Goal: Information Seeking & Learning: Check status

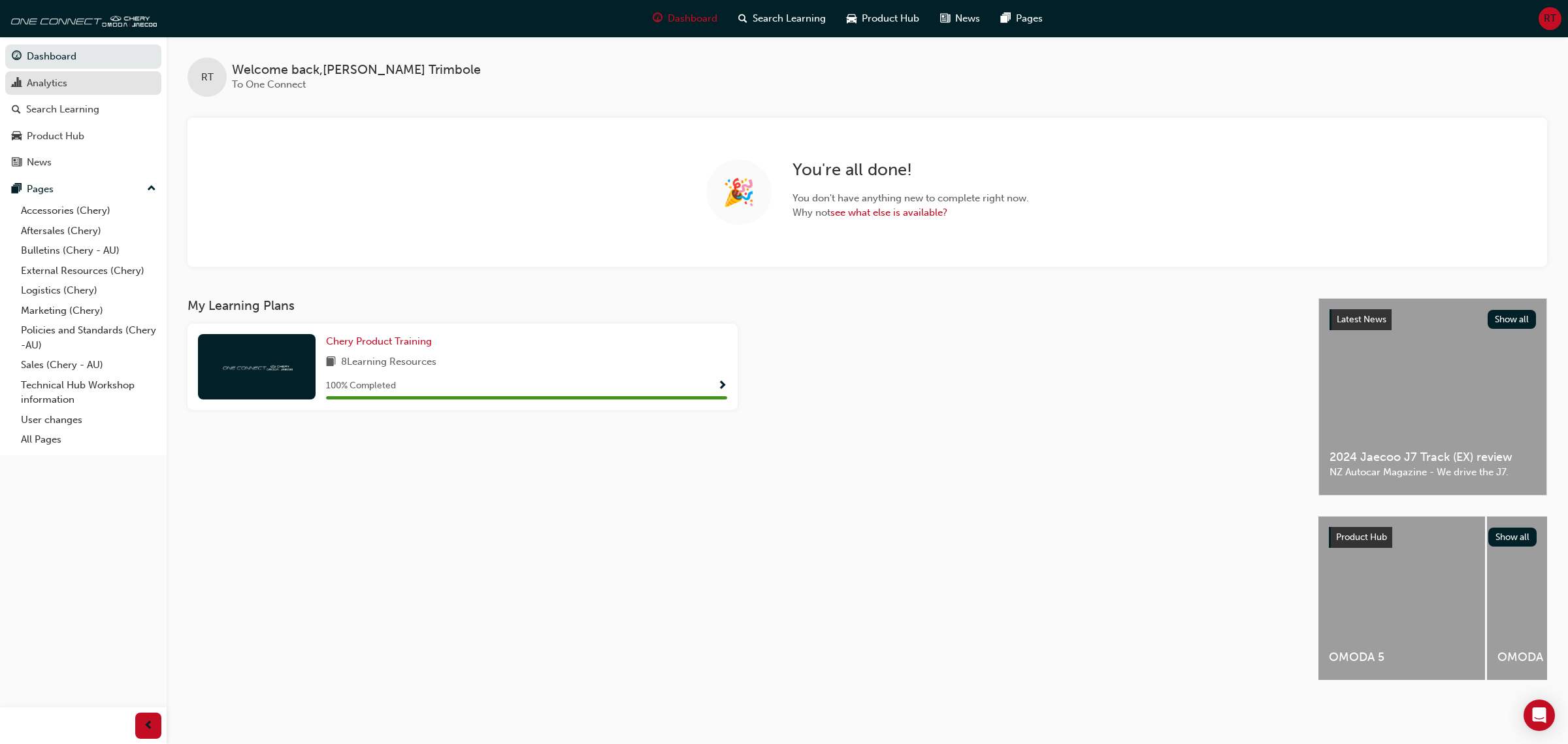
click at [95, 93] on link "Analytics" at bounding box center [83, 83] width 157 height 24
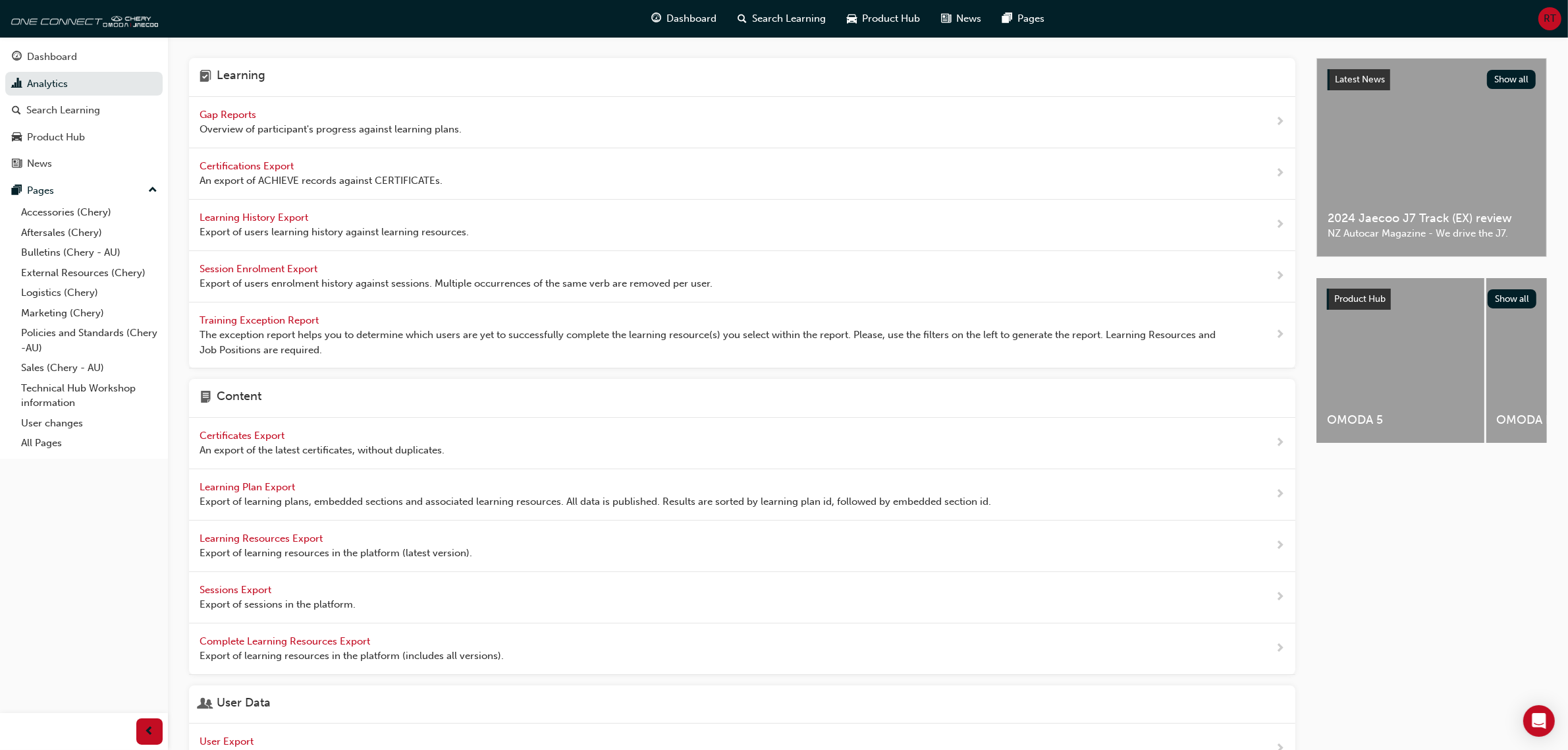
click at [207, 111] on span "Gap Reports" at bounding box center [229, 115] width 60 height 12
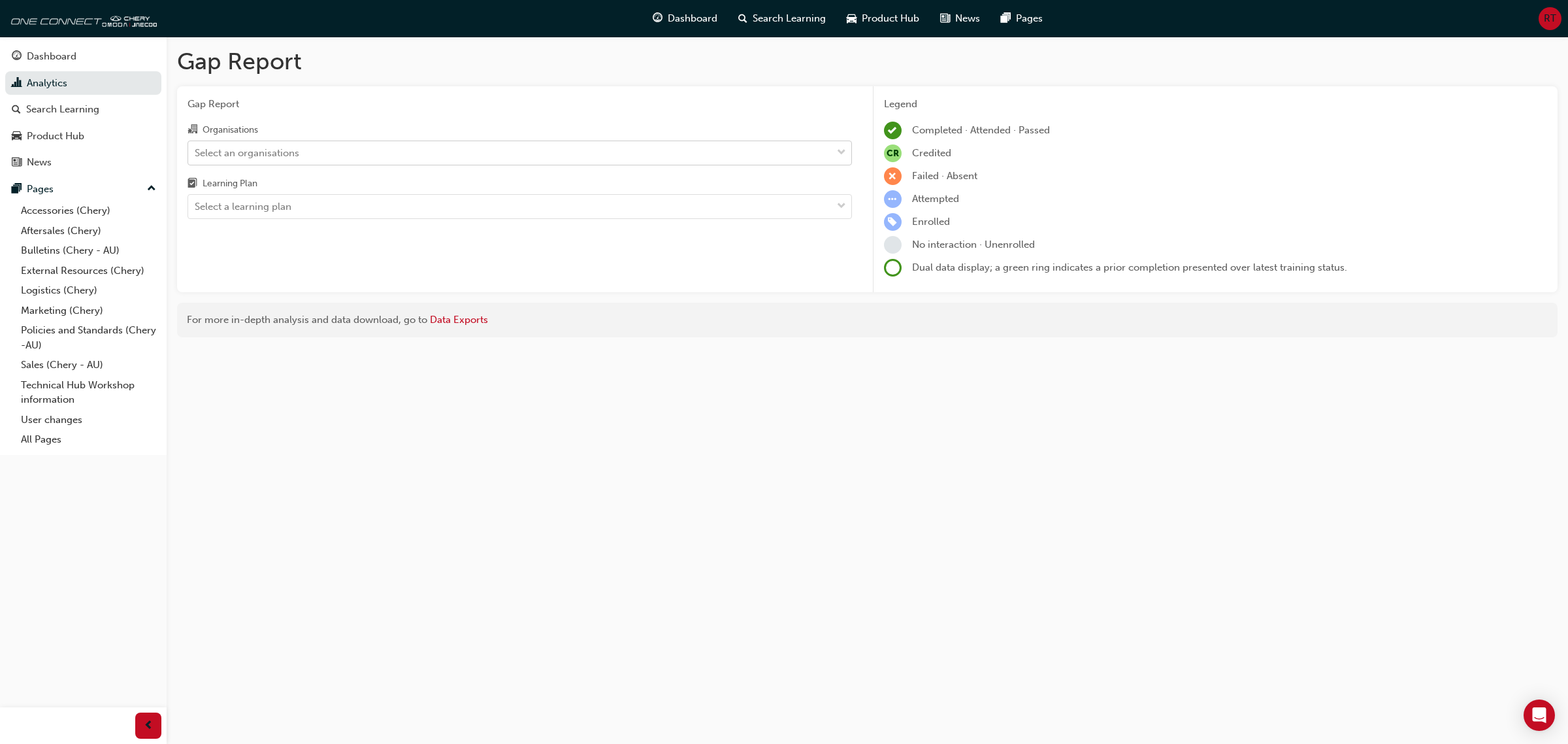
click at [354, 158] on div "Select an organisations" at bounding box center [510, 153] width 644 height 23
click at [196, 158] on input "Organisations Select an organisations" at bounding box center [195, 152] width 1 height 11
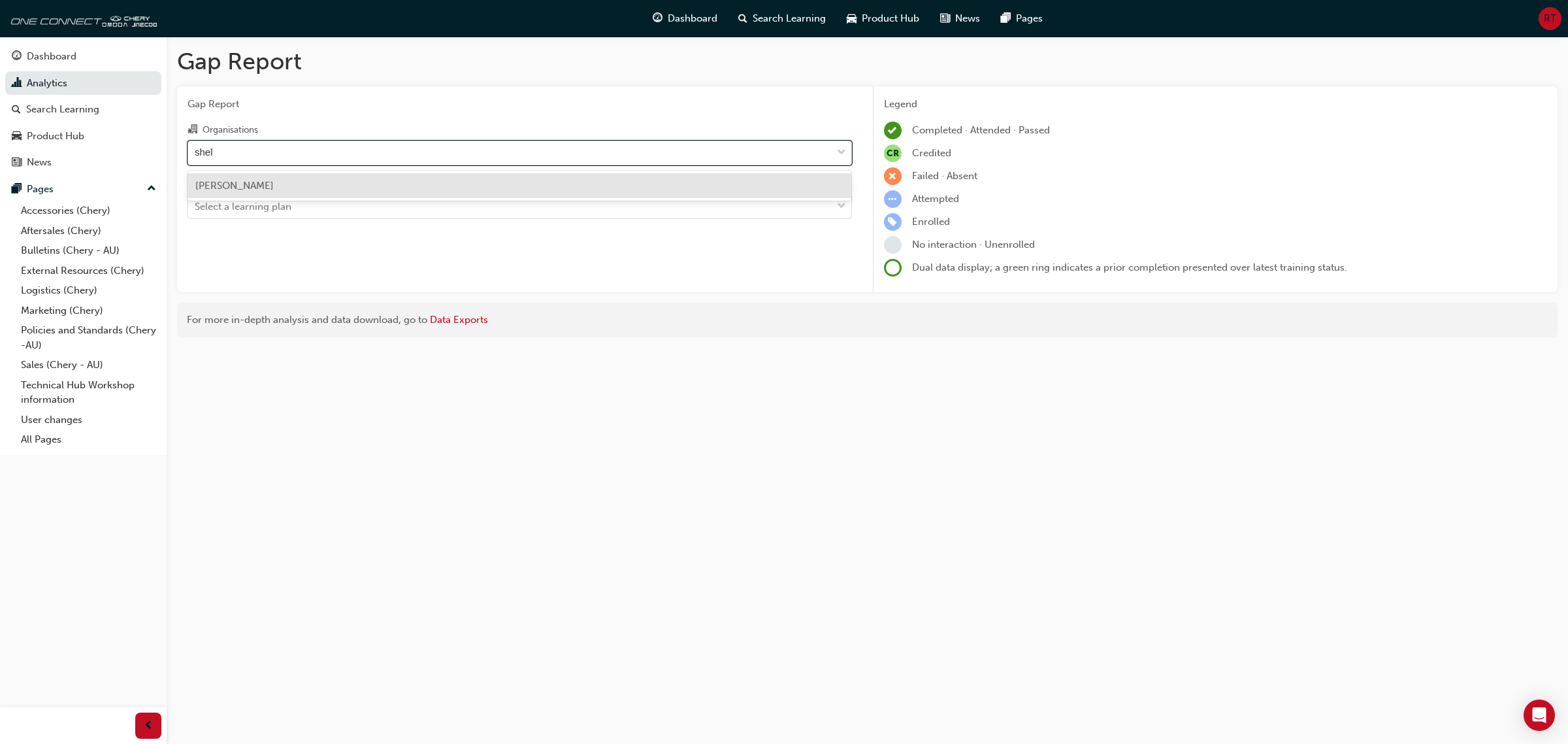
type input "shell"
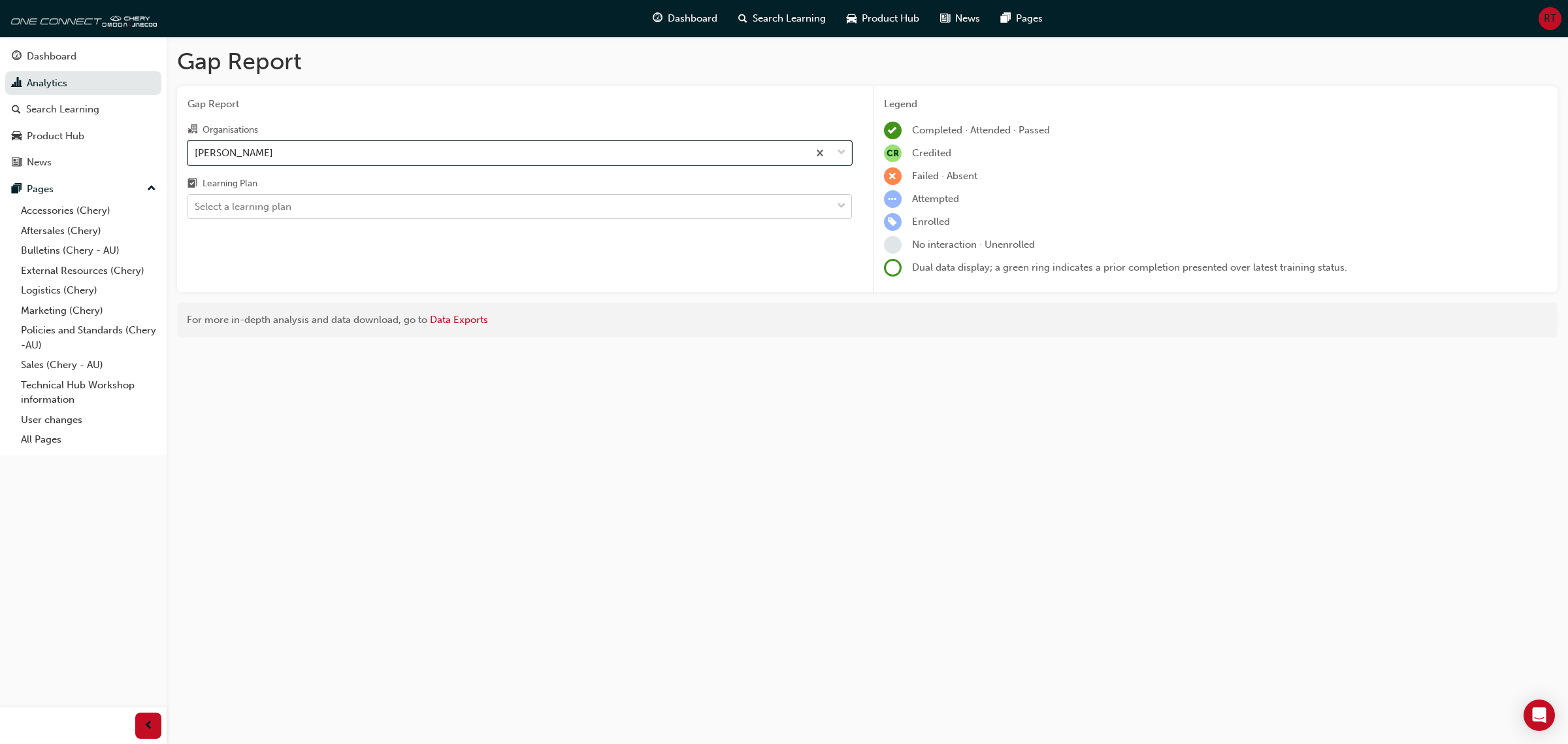
click at [397, 207] on div "Select a learning plan" at bounding box center [510, 207] width 644 height 23
click at [196, 207] on input "Learning Plan Select a learning plan" at bounding box center [195, 206] width 1 height 11
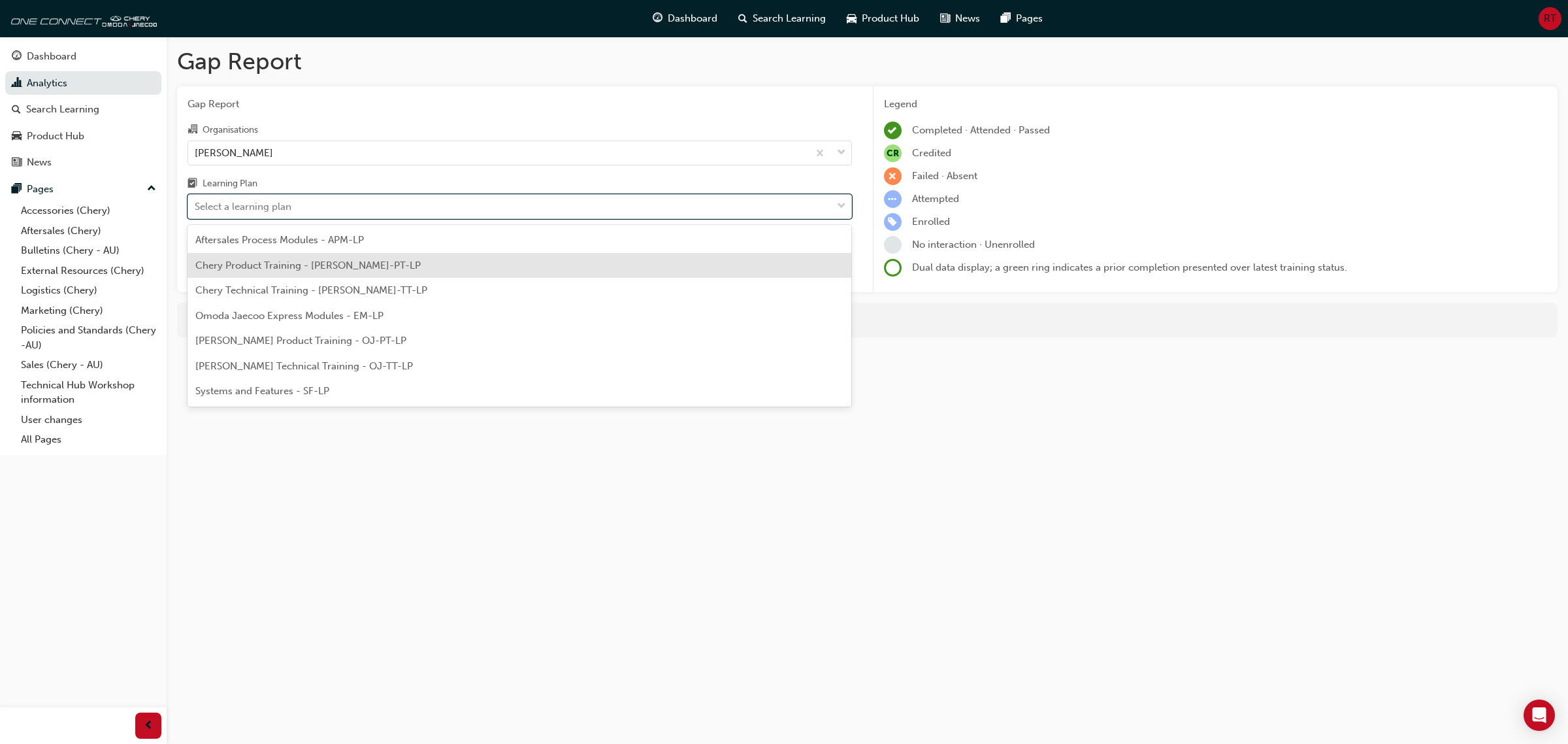
click at [399, 268] on div "Chery Product Training - [PERSON_NAME]-PT-LP" at bounding box center [519, 266] width 665 height 26
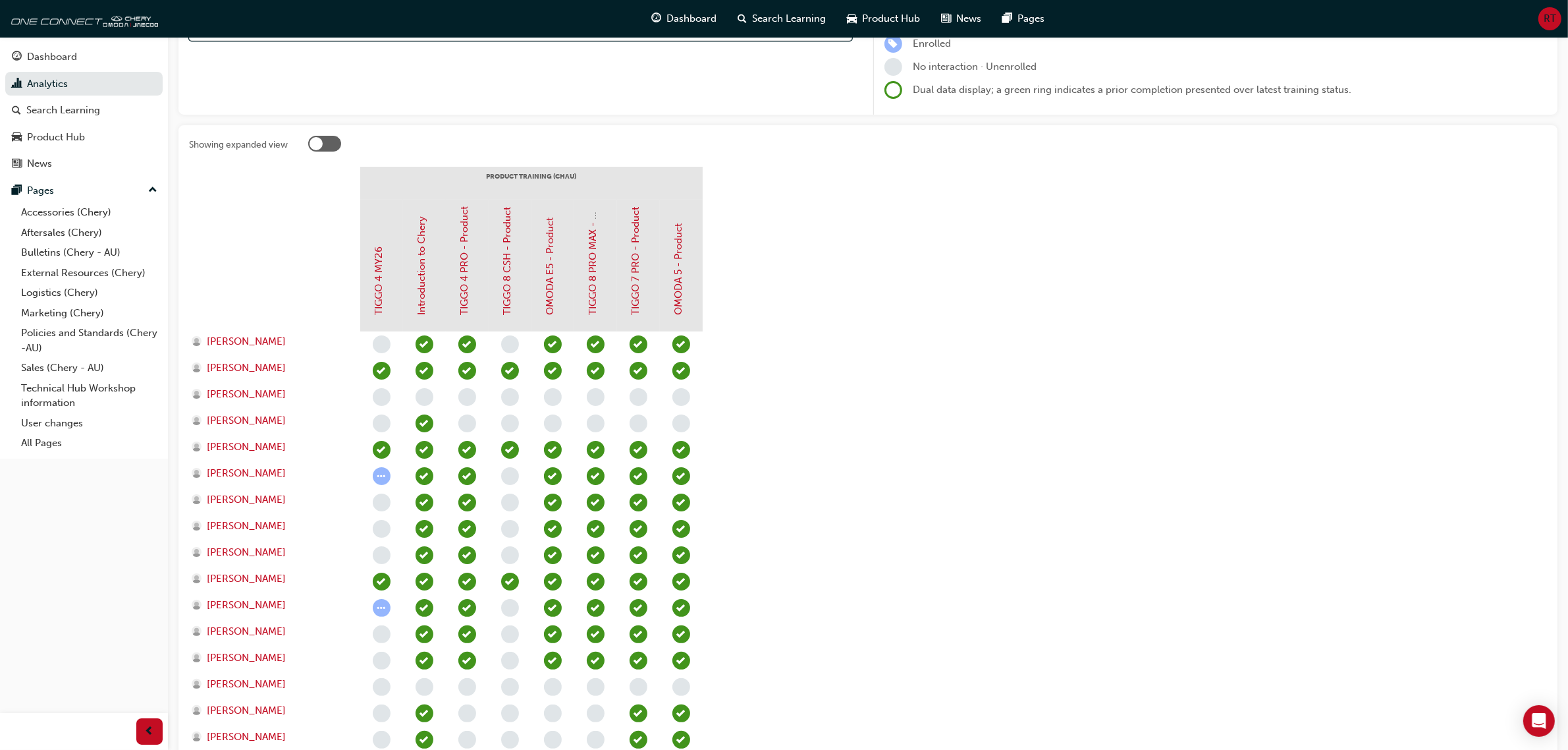
scroll to position [247, 0]
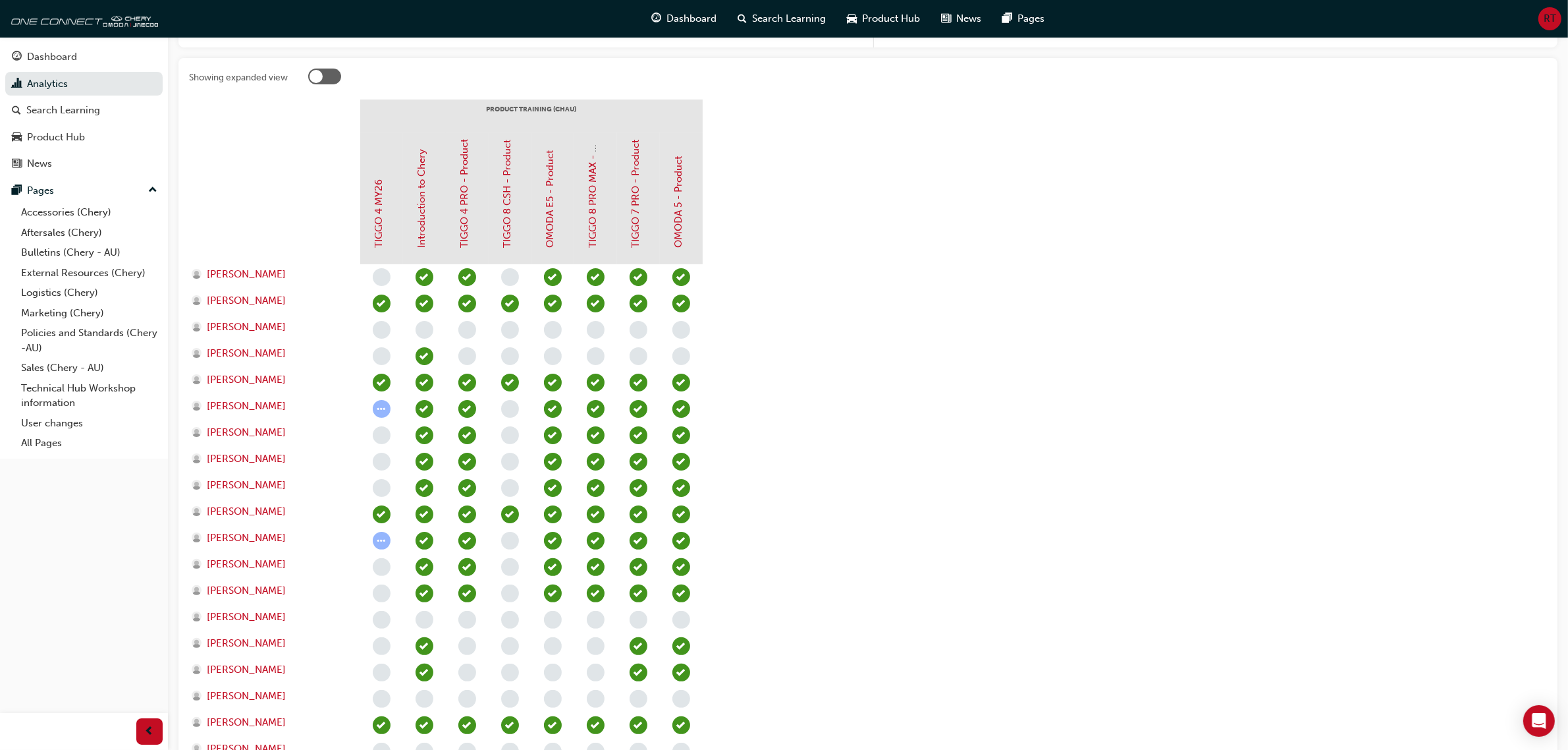
click at [785, 376] on section "PRODUCT TRAINING ([PERSON_NAME]) TIGGO 4 MY26 Introduction to [PERSON_NAME] 4 P…" at bounding box center [867, 445] width 1358 height 691
click at [247, 586] on span "[PERSON_NAME]" at bounding box center [246, 590] width 79 height 15
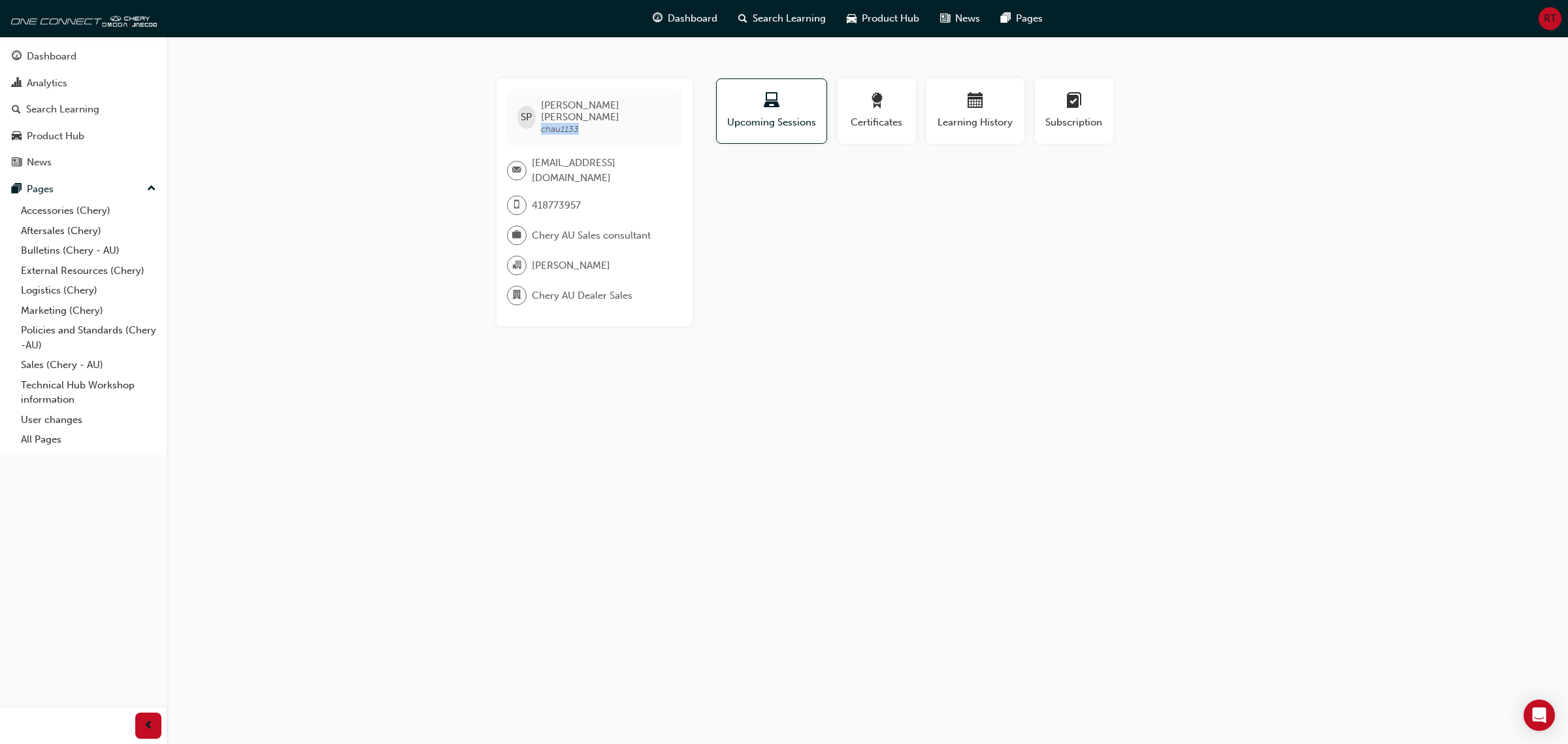
drag, startPoint x: 544, startPoint y: 117, endPoint x: 609, endPoint y: 117, distance: 65.0
click at [609, 117] on span "[PERSON_NAME] chau1133" at bounding box center [605, 117] width 130 height 35
copy span "chau1133"
click at [296, 154] on div "SP [PERSON_NAME] chau1133 [EMAIL_ADDRESS][DOMAIN_NAME] 418773957 Chery AU Sales…" at bounding box center [784, 372] width 1568 height 744
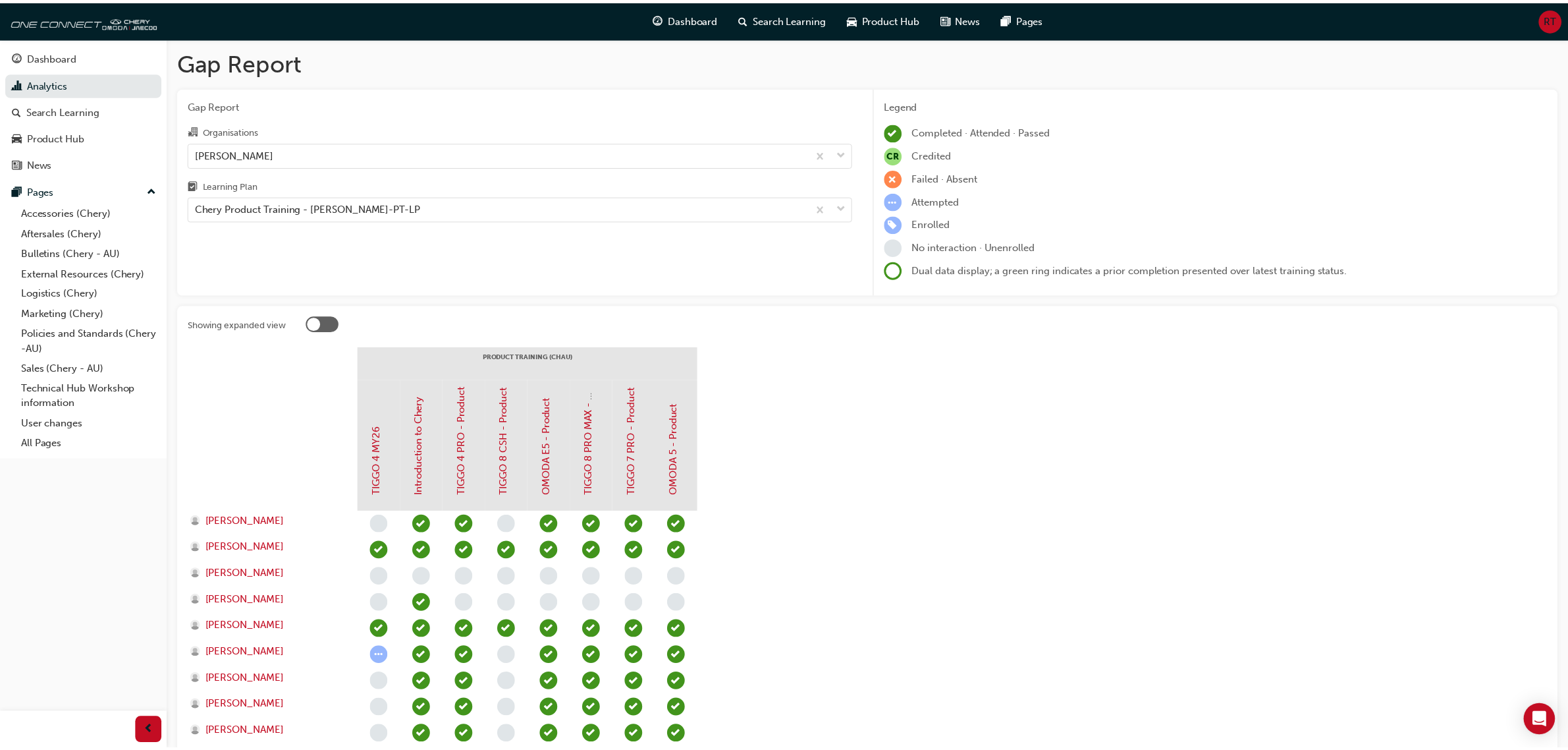
scroll to position [247, 0]
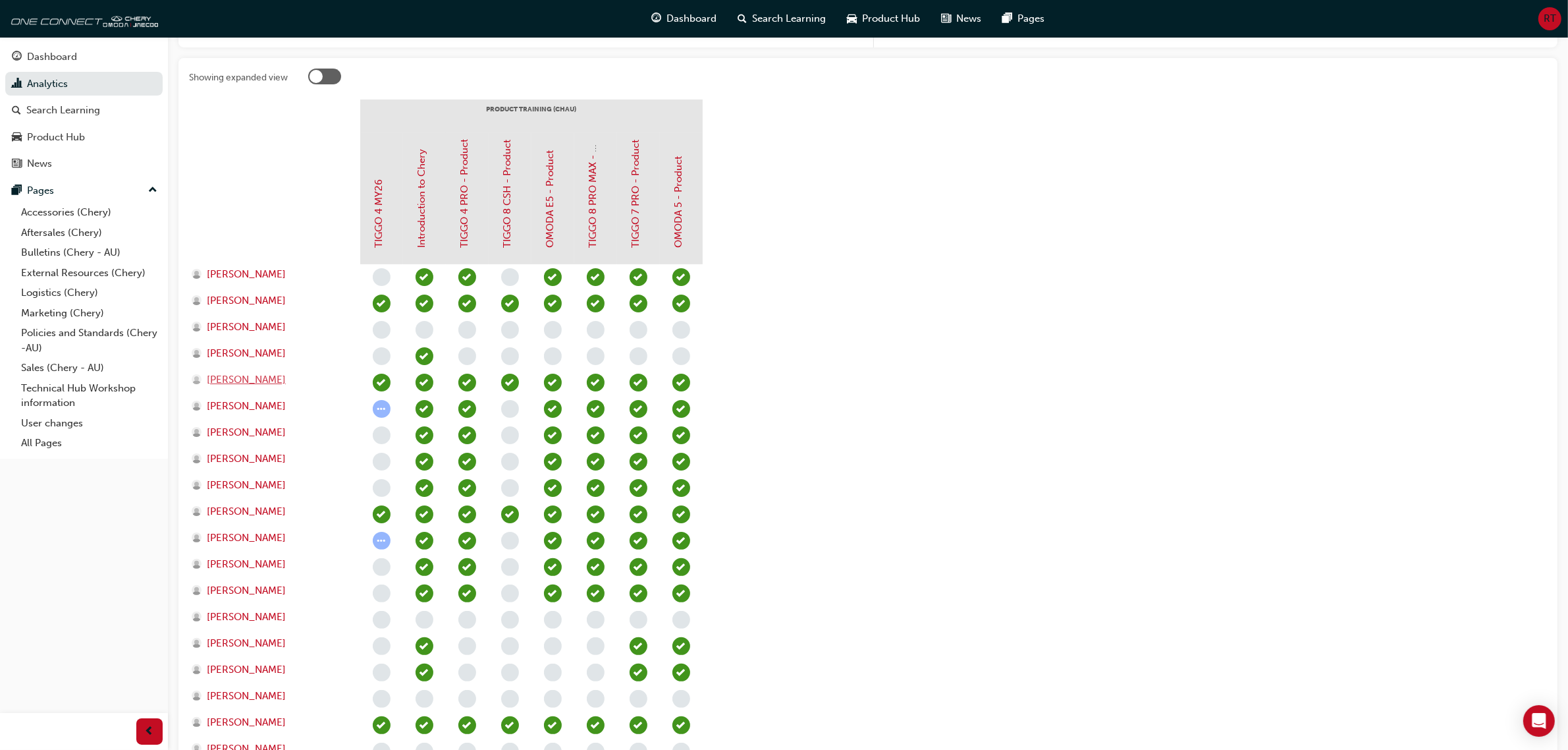
click at [212, 379] on span "[PERSON_NAME]" at bounding box center [246, 380] width 79 height 15
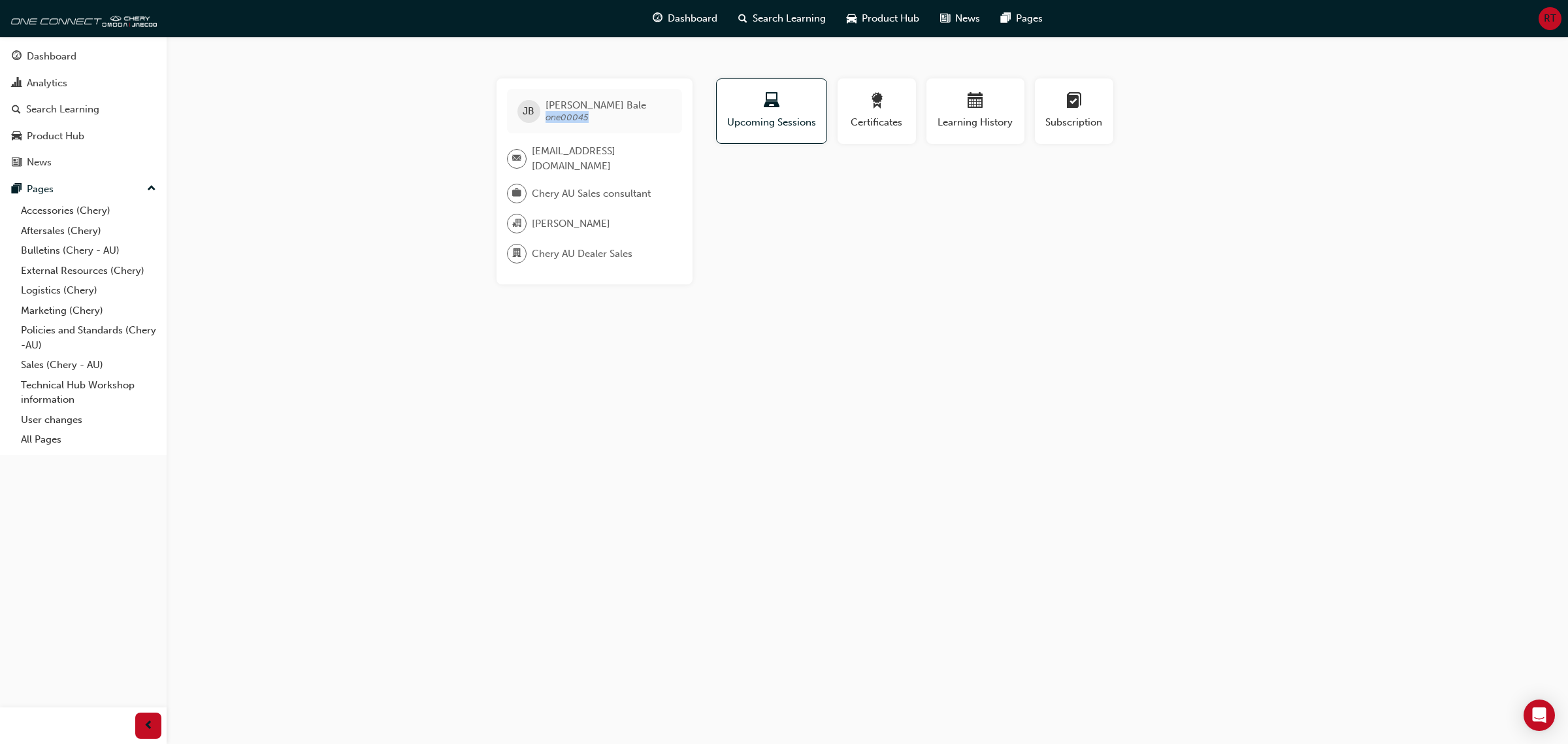
drag, startPoint x: 543, startPoint y: 119, endPoint x: 588, endPoint y: 115, distance: 45.2
click at [588, 115] on div "[PERSON_NAME] one00045" at bounding box center [594, 111] width 175 height 45
copy span "one00045"
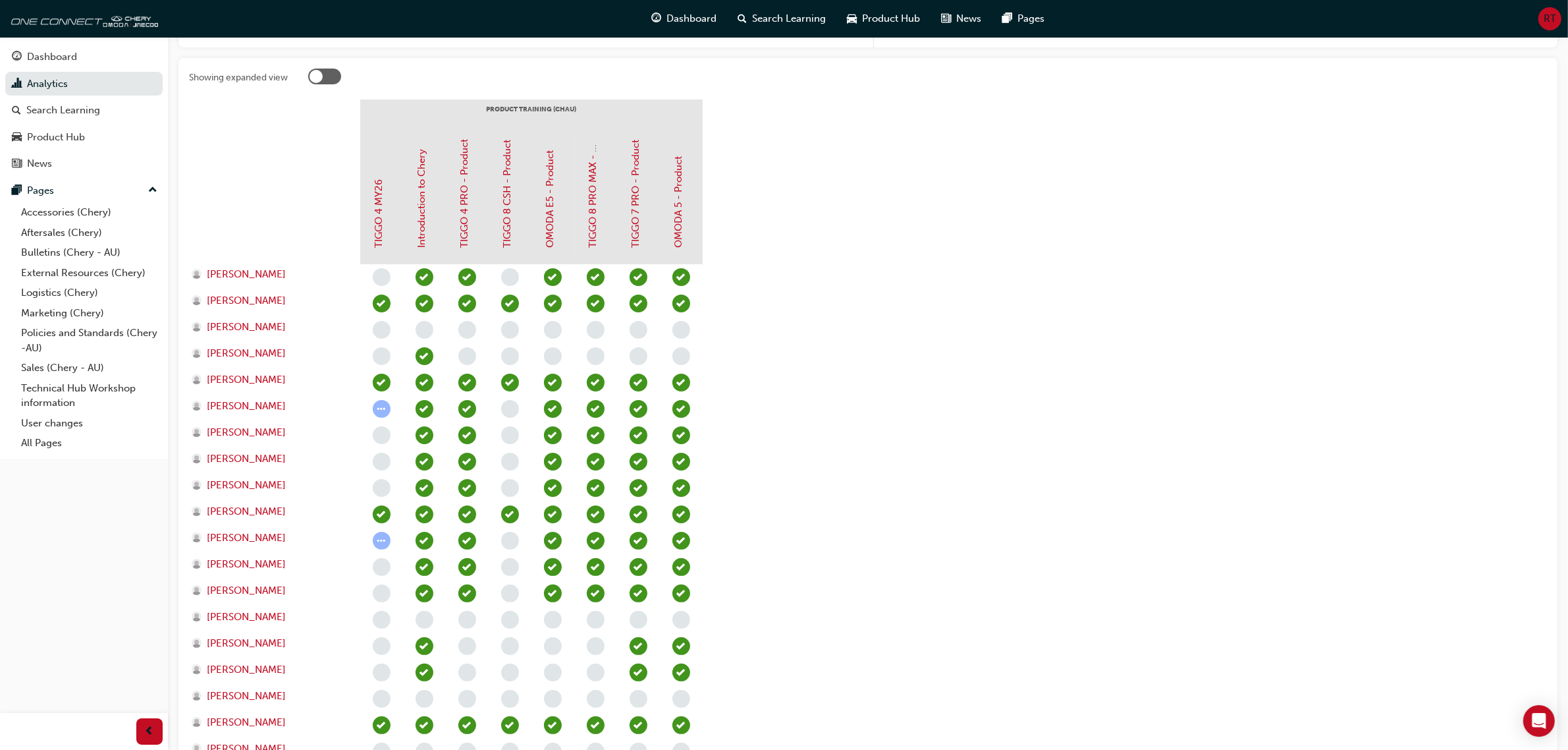
scroll to position [329, 0]
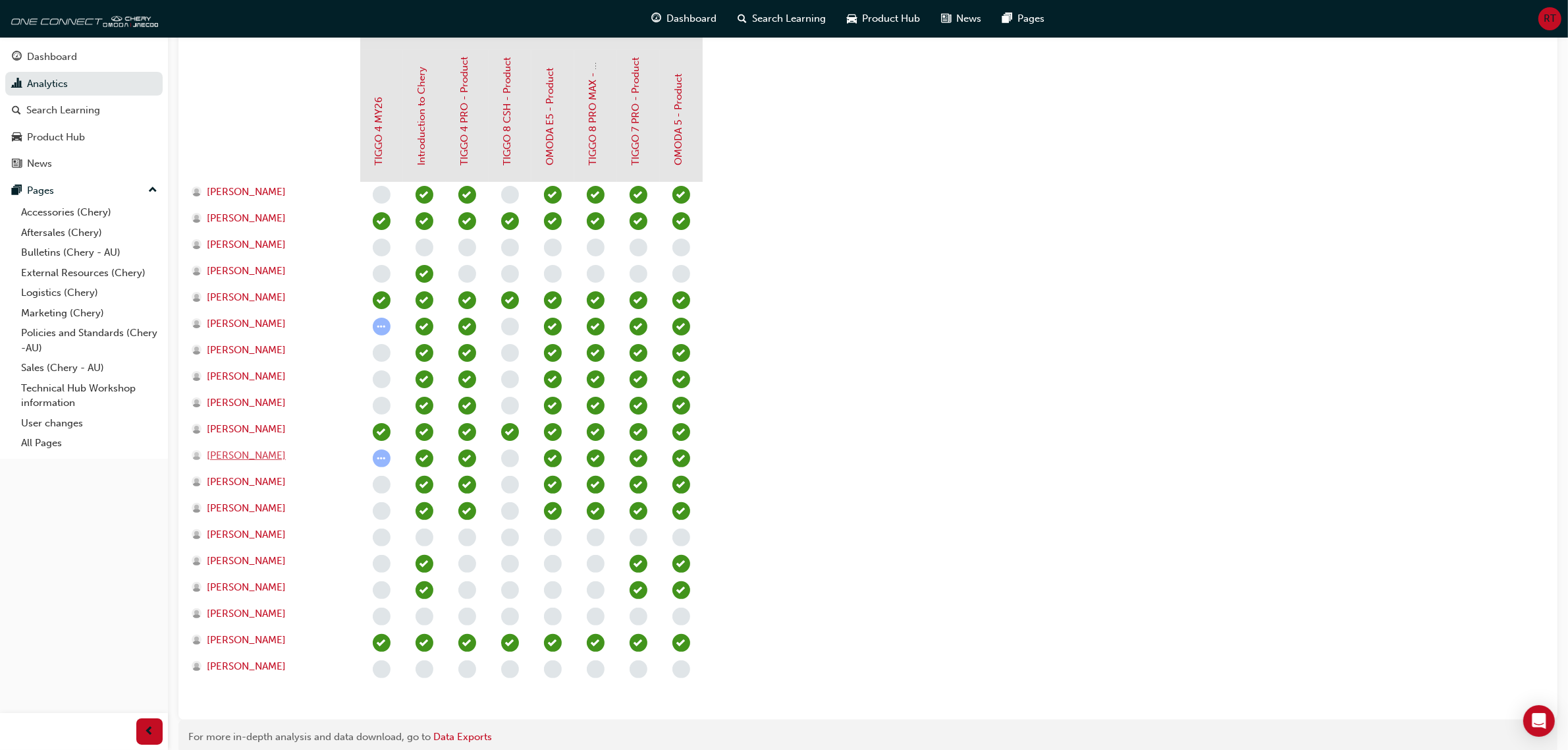
click at [251, 452] on span "[PERSON_NAME]" at bounding box center [246, 455] width 79 height 15
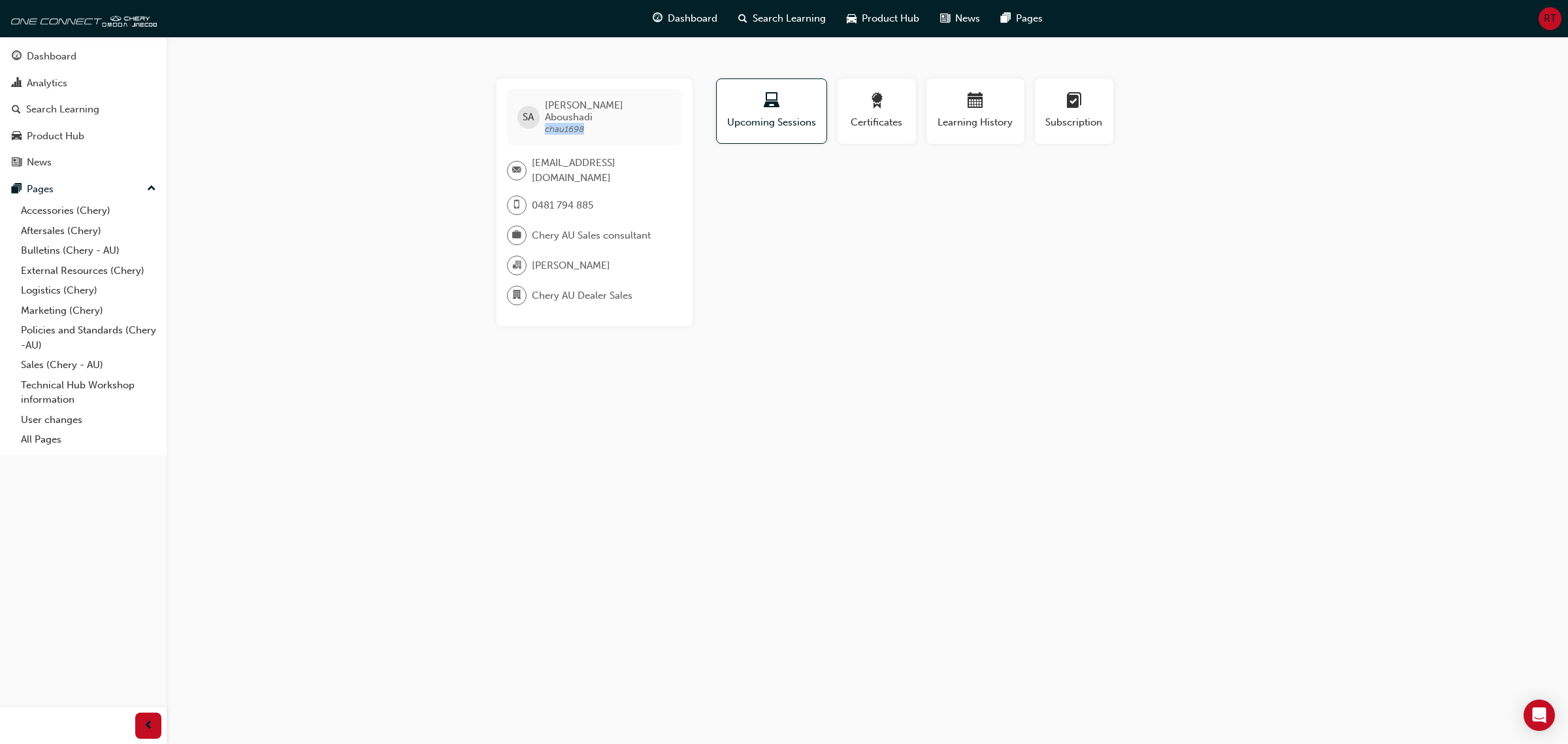
drag, startPoint x: 545, startPoint y: 119, endPoint x: 602, endPoint y: 117, distance: 57.0
click at [602, 117] on span "[PERSON_NAME] chau1698" at bounding box center [608, 117] width 127 height 35
copy span "chau1698"
click at [723, 374] on div "SA [PERSON_NAME] chau1698 [EMAIL_ADDRESS][DOMAIN_NAME] 0481 794 885 Chery AU Sa…" at bounding box center [784, 372] width 1568 height 744
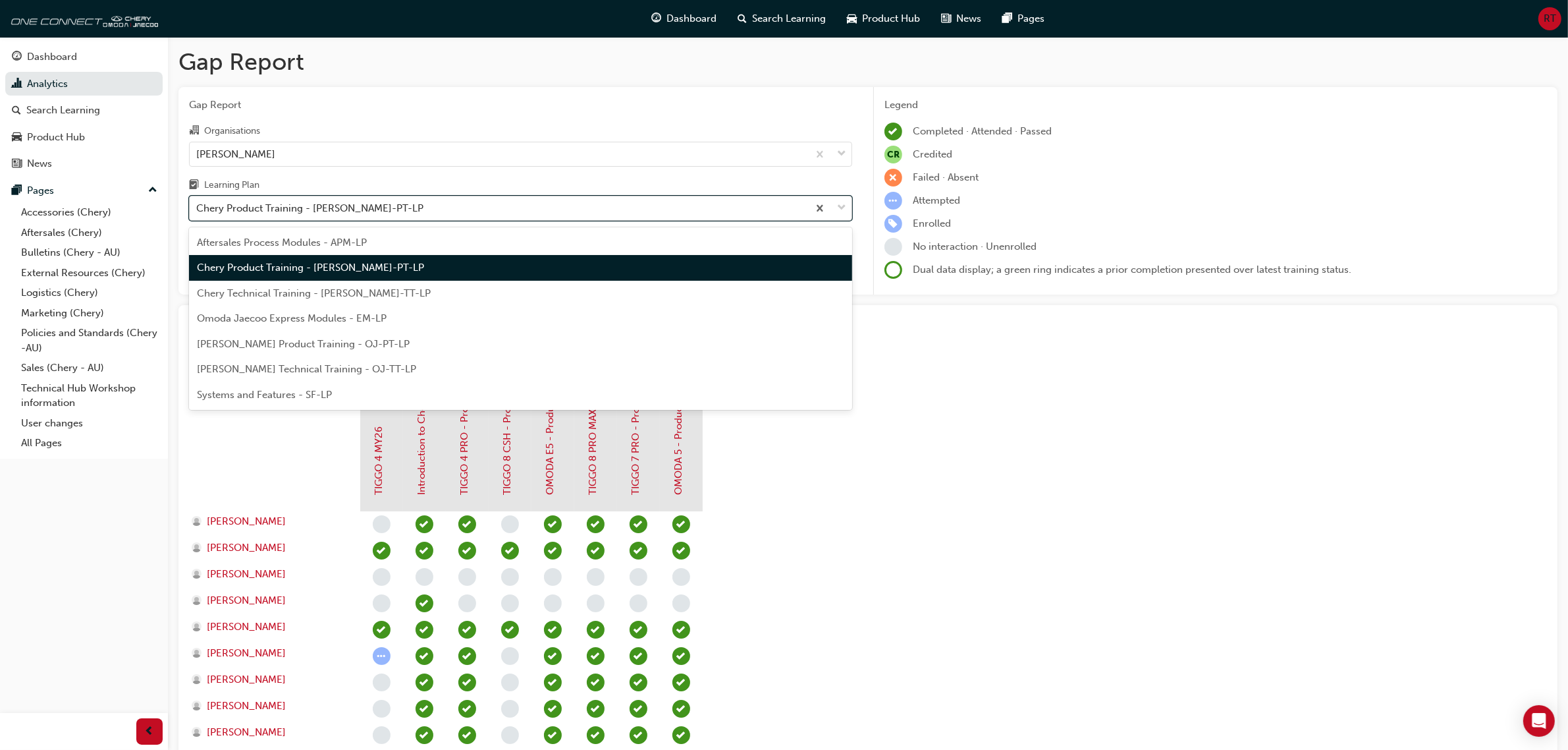
click at [473, 211] on div "Chery Product Training - [PERSON_NAME]-PT-LP" at bounding box center [499, 209] width 618 height 23
click at [197, 211] on input "Learning Plan option Chery Product Training - [PERSON_NAME]-PT-LP focused, 2 of…" at bounding box center [196, 208] width 1 height 12
click at [456, 152] on div "[PERSON_NAME]" at bounding box center [499, 154] width 618 height 23
click at [197, 152] on input "Organisations [PERSON_NAME]" at bounding box center [196, 153] width 1 height 12
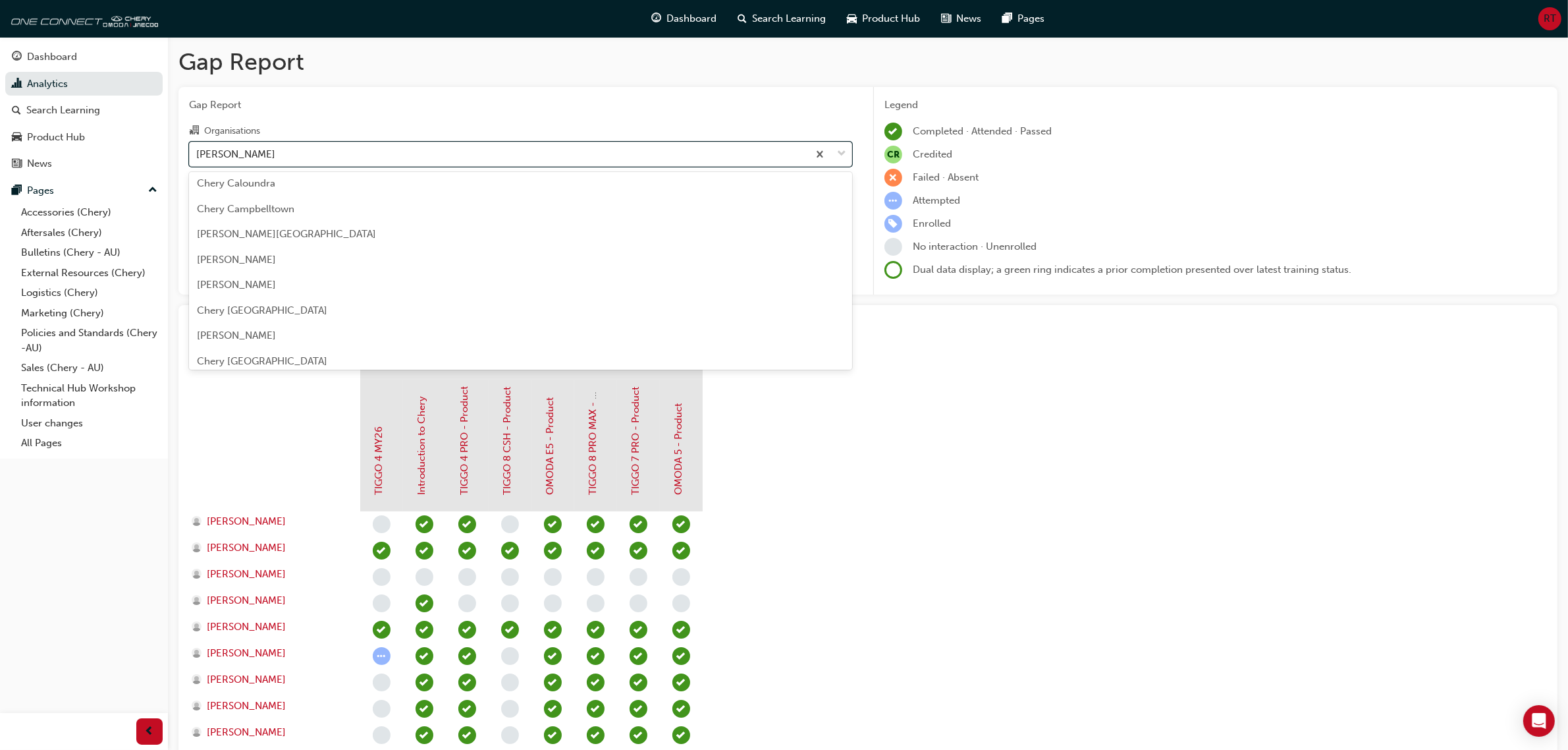
scroll to position [409, 0]
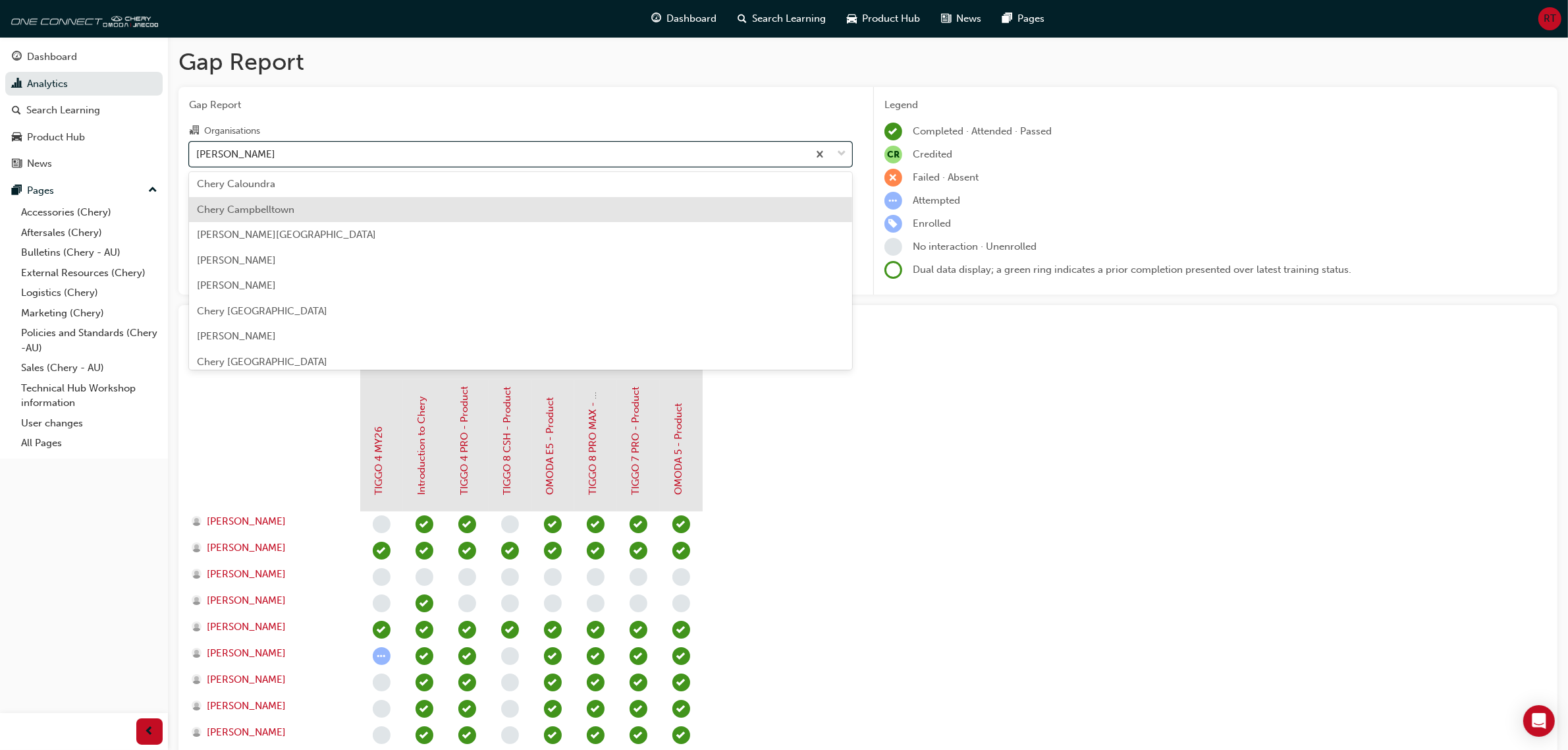
click at [347, 216] on div "Chery Campbelltown" at bounding box center [520, 210] width 663 height 26
